Goal: Information Seeking & Learning: Find specific page/section

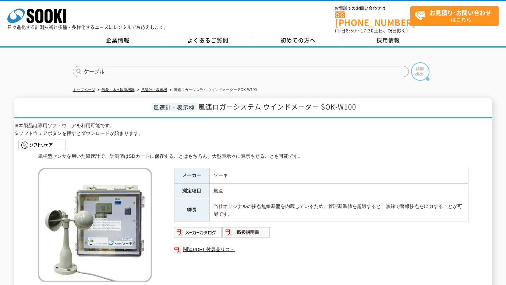
type input "ケーブル"
click at [418, 64] on img at bounding box center [420, 71] width 18 height 18
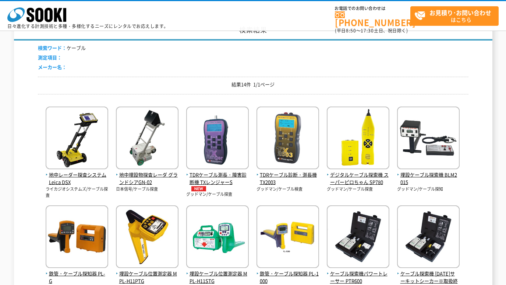
scroll to position [123, 0]
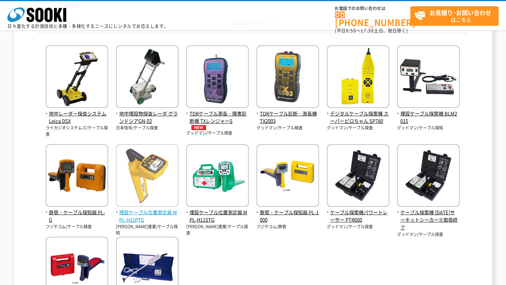
click at [142, 211] on span "埋設ケーブル位置測定器 MPL-H11PTG" at bounding box center [147, 215] width 63 height 15
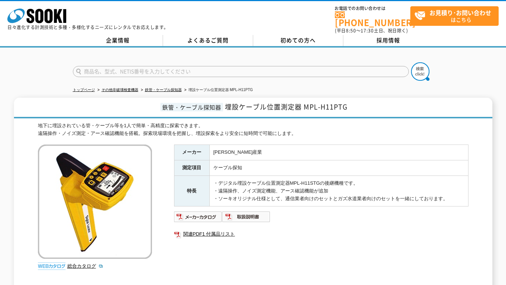
click at [355, 109] on h1 "鉄管・ケーブル探知器 埋設ケーブル位置測定器 MPL-H11PTG" at bounding box center [253, 108] width 479 height 21
